Goal: Transaction & Acquisition: Book appointment/travel/reservation

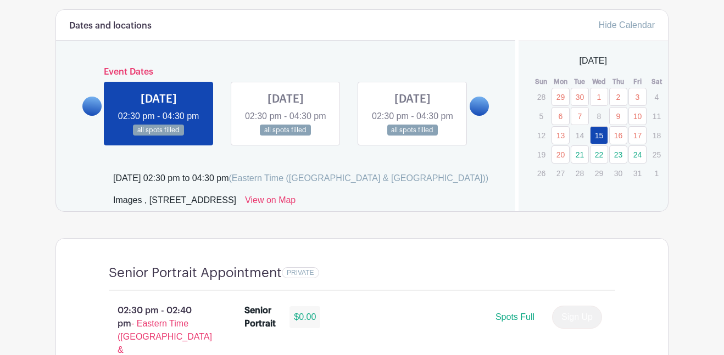
scroll to position [584, 0]
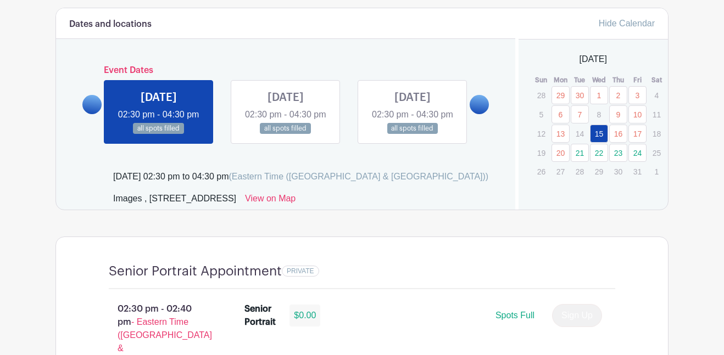
click at [473, 111] on link at bounding box center [478, 104] width 19 height 19
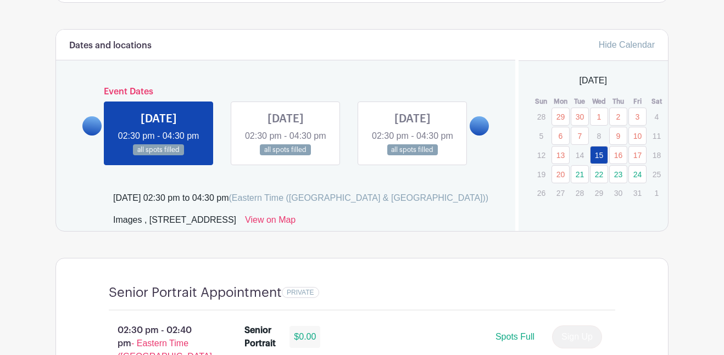
scroll to position [563, 0]
click at [286, 155] on link at bounding box center [286, 155] width 0 height 0
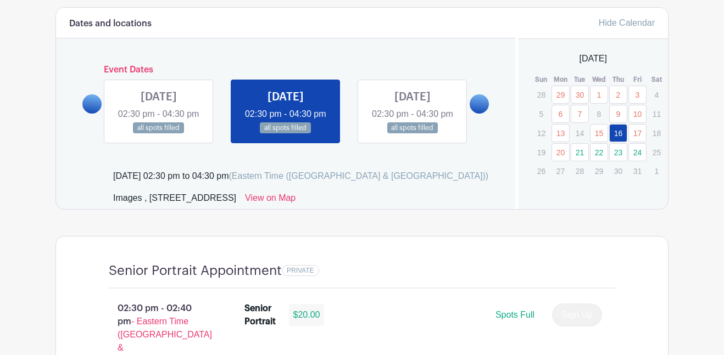
scroll to position [596, 0]
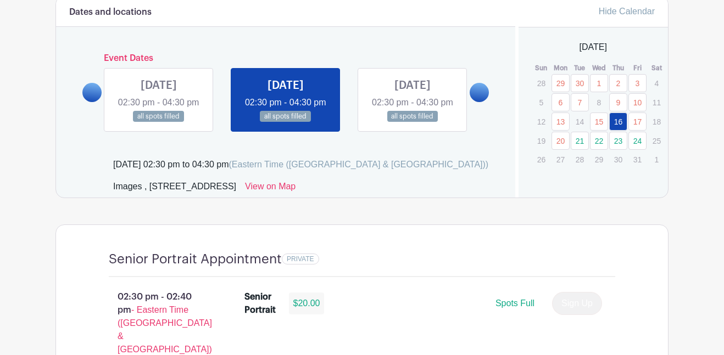
click at [582, 141] on link "21" at bounding box center [580, 141] width 18 height 18
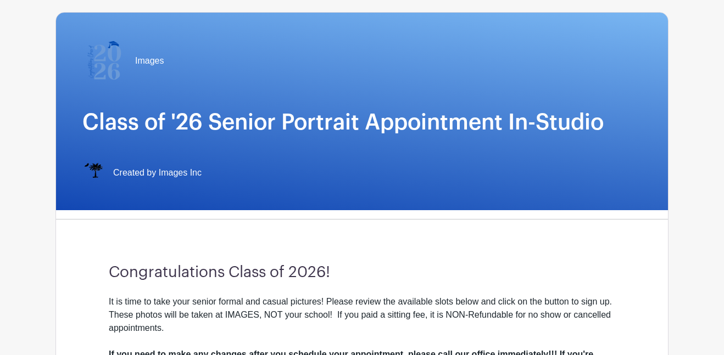
scroll to position [7, 0]
